Goal: Task Accomplishment & Management: Manage account settings

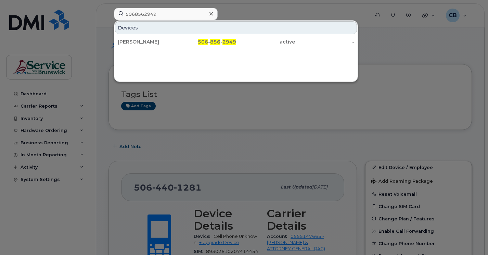
drag, startPoint x: 159, startPoint y: 16, endPoint x: 113, endPoint y: 19, distance: 46.6
click at [113, 19] on div "5068562949 Devices [PERSON_NAME] 506 - 856 - 2949 active -" at bounding box center [239, 15] width 262 height 15
type input "courcey"
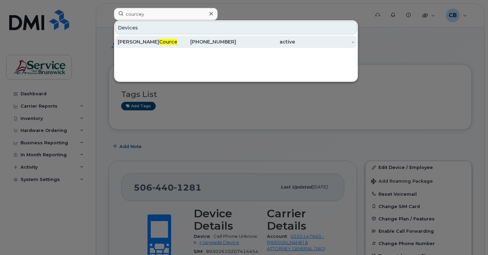
click at [215, 42] on div "[PHONE_NUMBER]" at bounding box center [206, 41] width 59 height 7
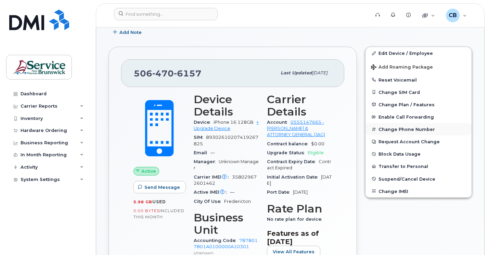
scroll to position [103, 0]
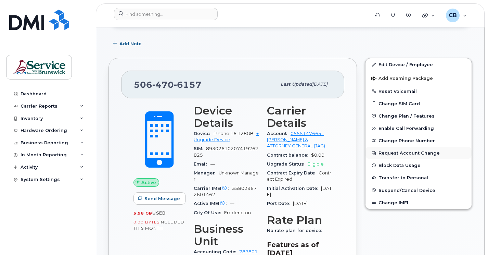
click at [390, 152] on button "Request Account Change" at bounding box center [418, 152] width 106 height 12
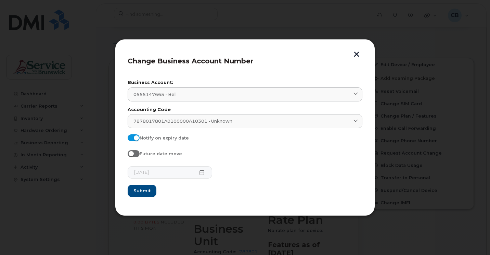
click at [355, 54] on button "button" at bounding box center [356, 54] width 10 height 7
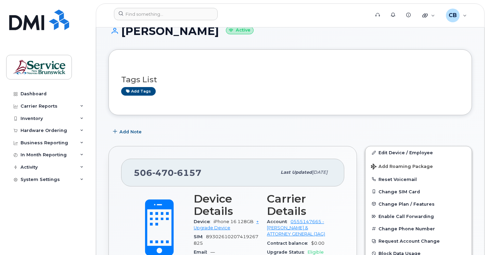
scroll to position [0, 0]
